Goal: Find contact information: Find contact information

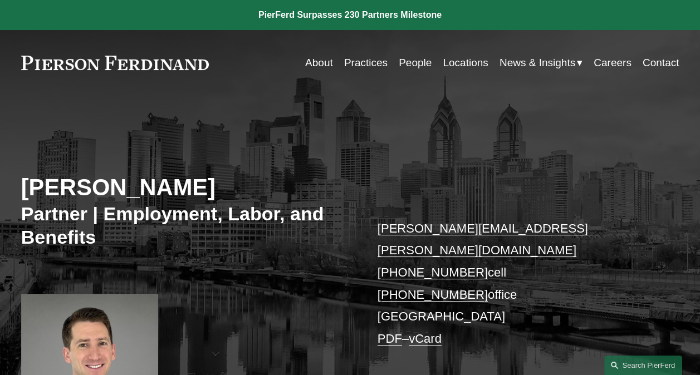
click at [466, 65] on link "Locations" at bounding box center [465, 62] width 45 height 21
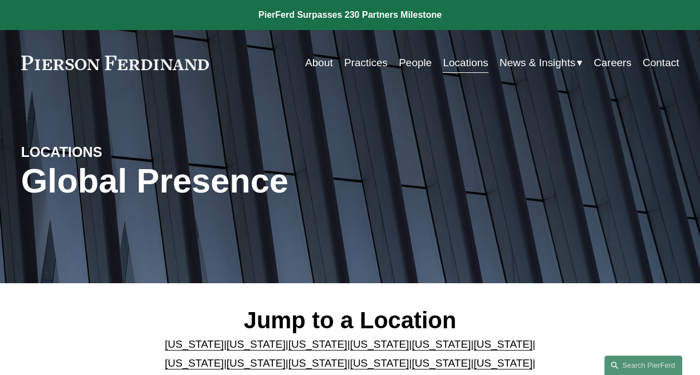
scroll to position [167, 0]
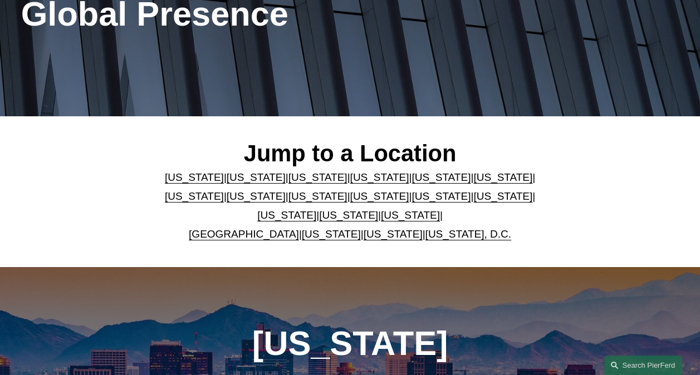
click at [473, 198] on link "[US_STATE]" at bounding box center [502, 196] width 59 height 12
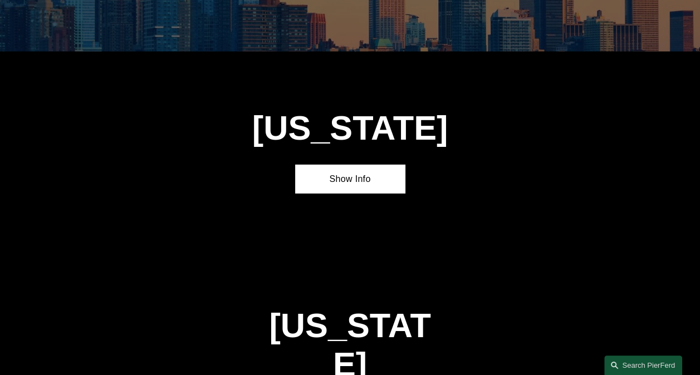
scroll to position [2642, 0]
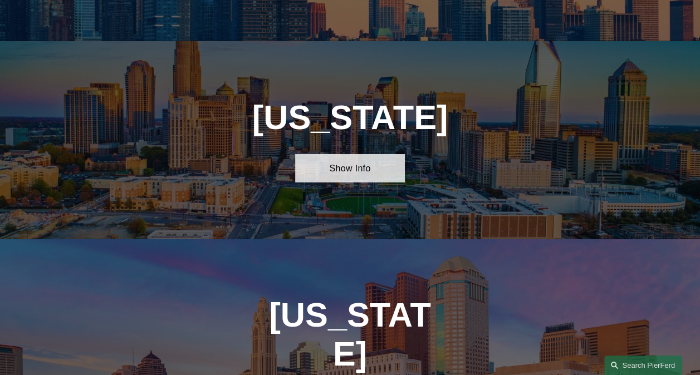
click at [368, 154] on link "Show Info" at bounding box center [350, 168] width 110 height 28
